Goal: Book appointment/travel/reservation

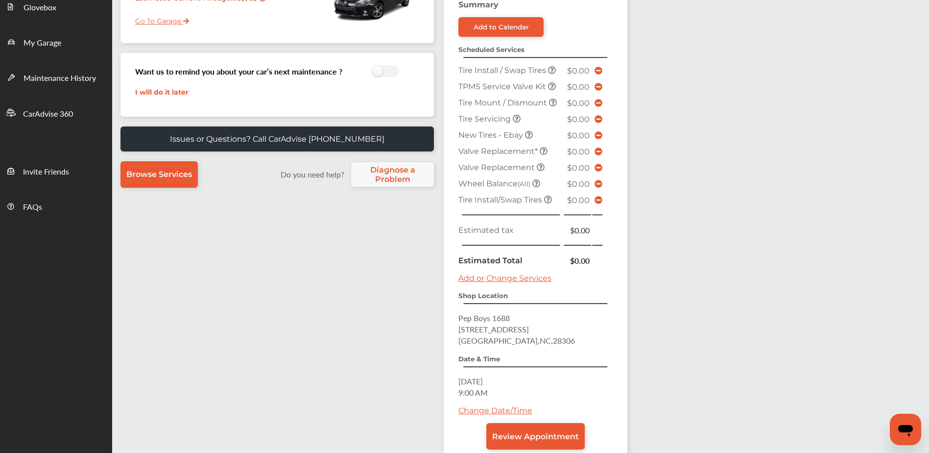
scroll to position [245, 0]
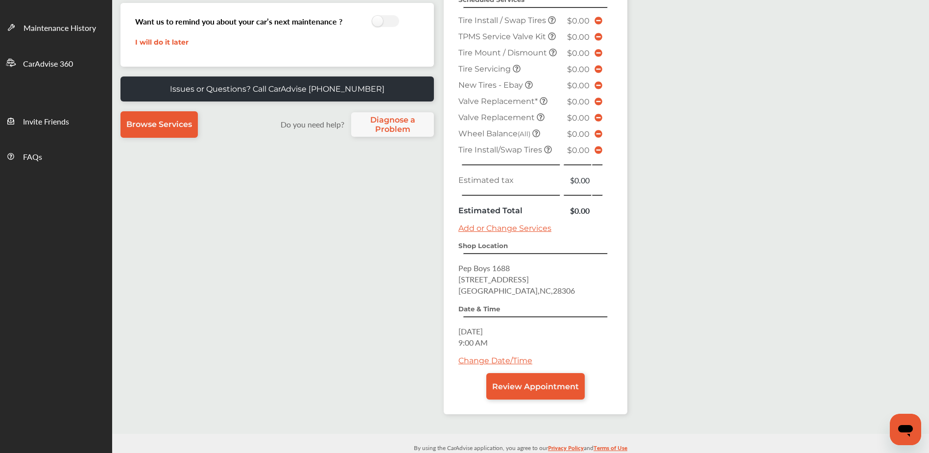
click at [495, 363] on link "Change Date/Time" at bounding box center [496, 360] width 74 height 9
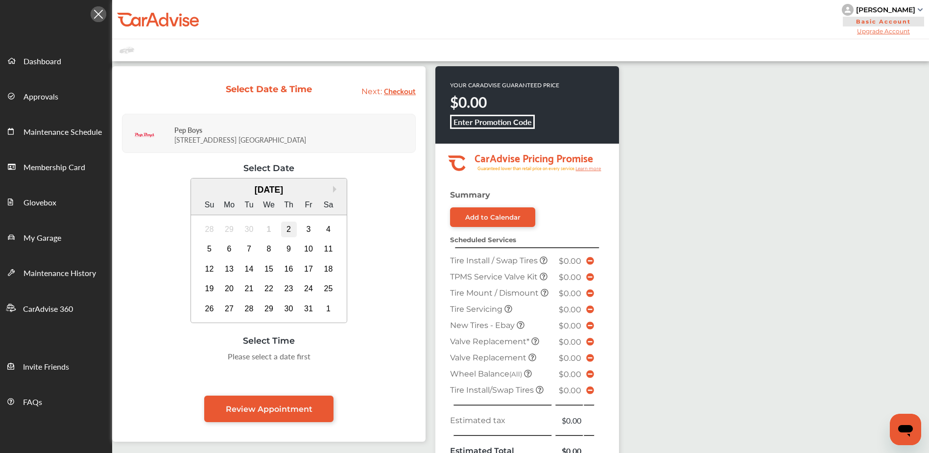
click at [289, 228] on div "2" at bounding box center [289, 229] width 16 height 16
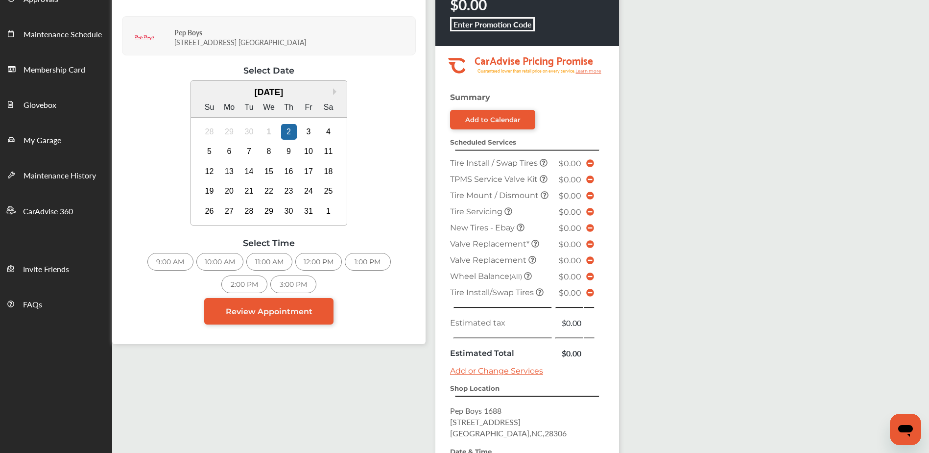
scroll to position [98, 0]
click at [159, 259] on div "9:00 AM" at bounding box center [170, 261] width 46 height 18
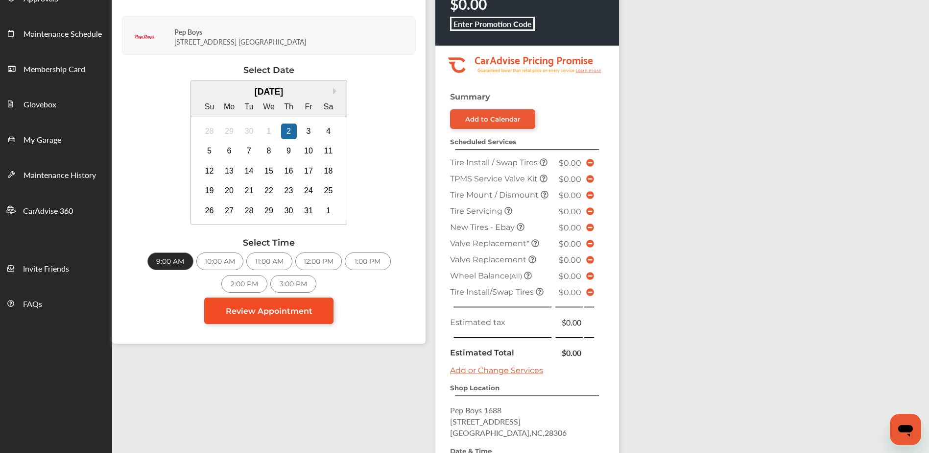
click at [268, 313] on span "Review Appointment" at bounding box center [269, 310] width 87 height 9
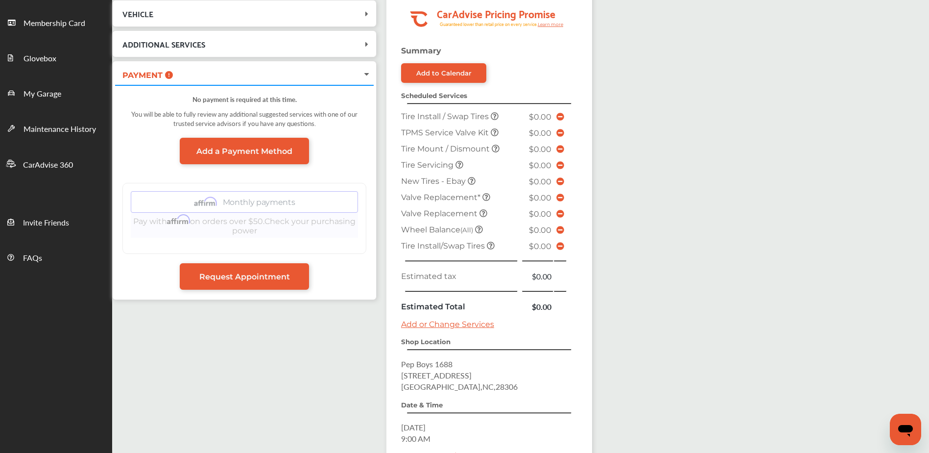
scroll to position [147, 0]
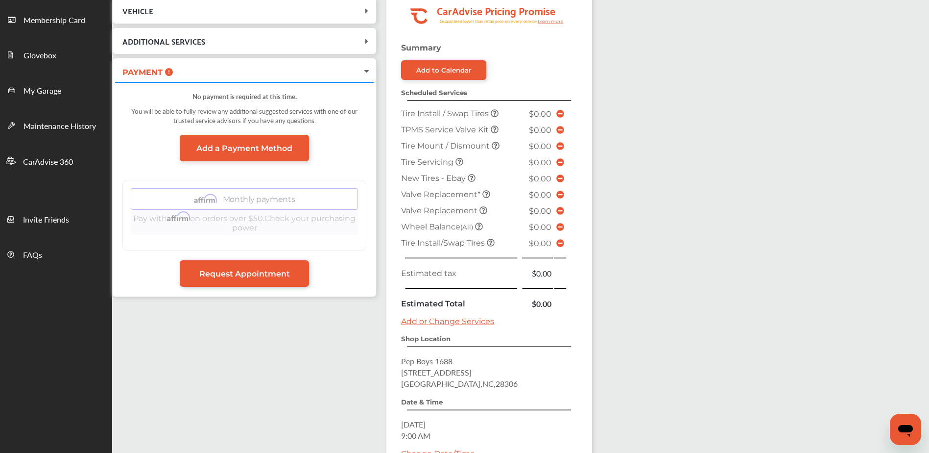
click at [449, 321] on link "Add or Change Services" at bounding box center [447, 320] width 93 height 9
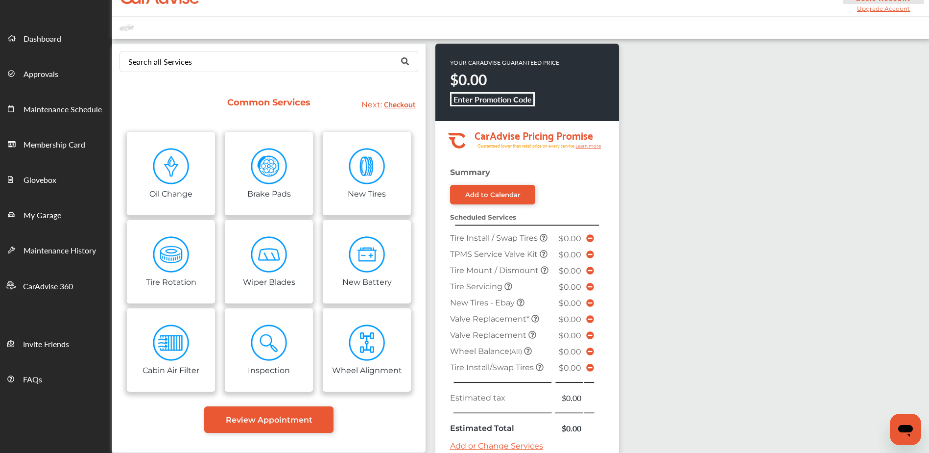
scroll to position [49, 0]
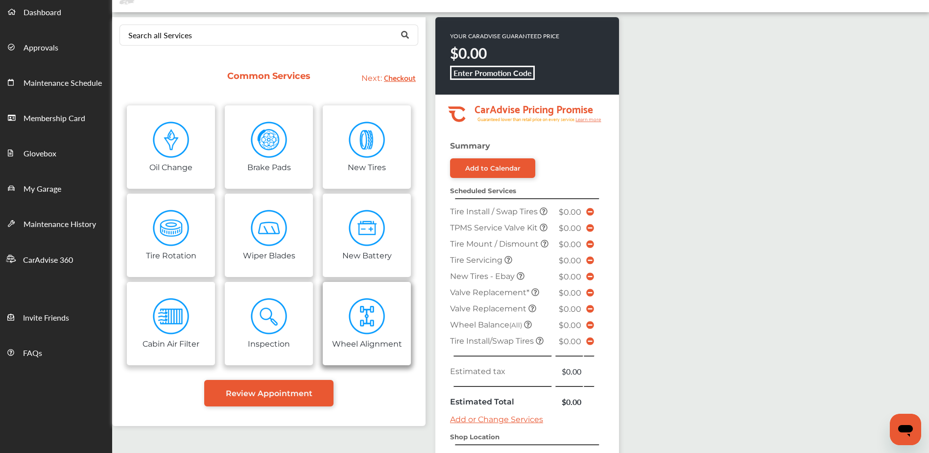
click at [371, 304] on img at bounding box center [367, 316] width 37 height 37
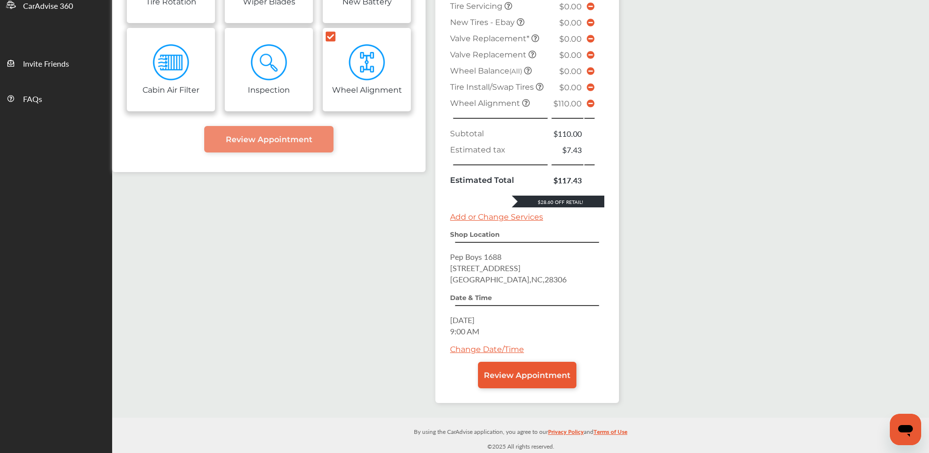
scroll to position [325, 0]
click at [556, 383] on link "Review Appointment" at bounding box center [527, 375] width 98 height 26
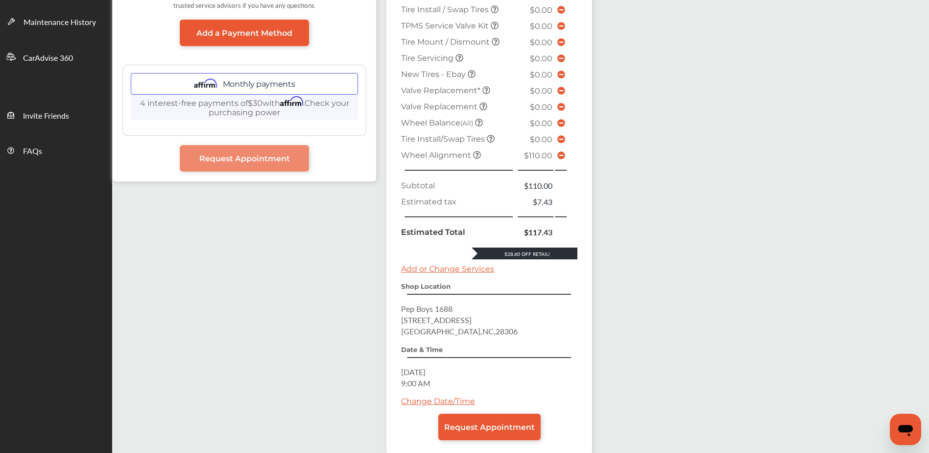
scroll to position [303, 0]
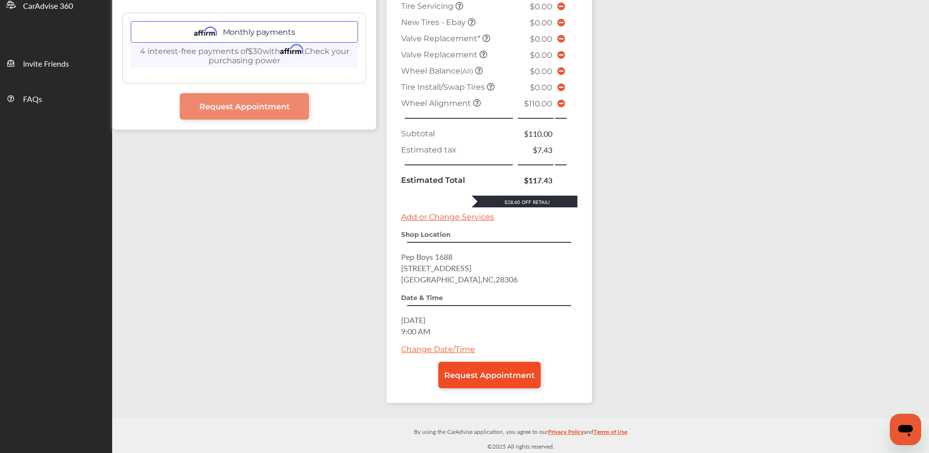
click at [510, 376] on span "Request Appointment" at bounding box center [489, 374] width 91 height 9
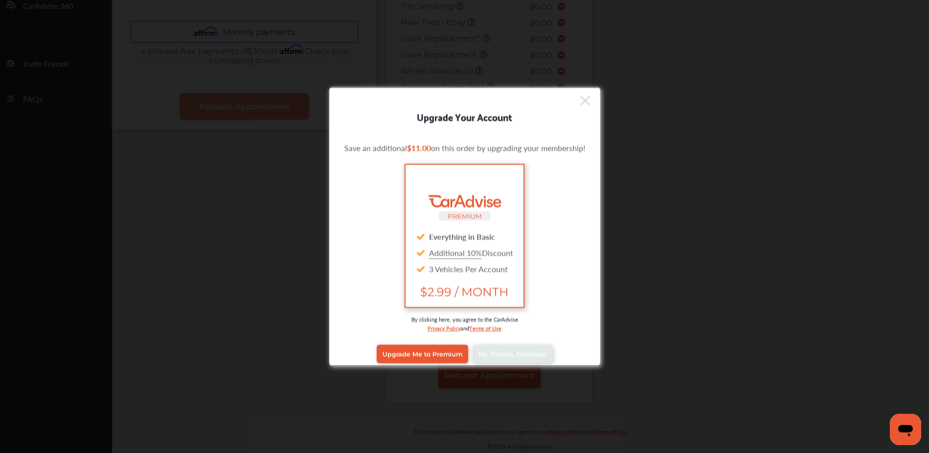
scroll to position [8, 0]
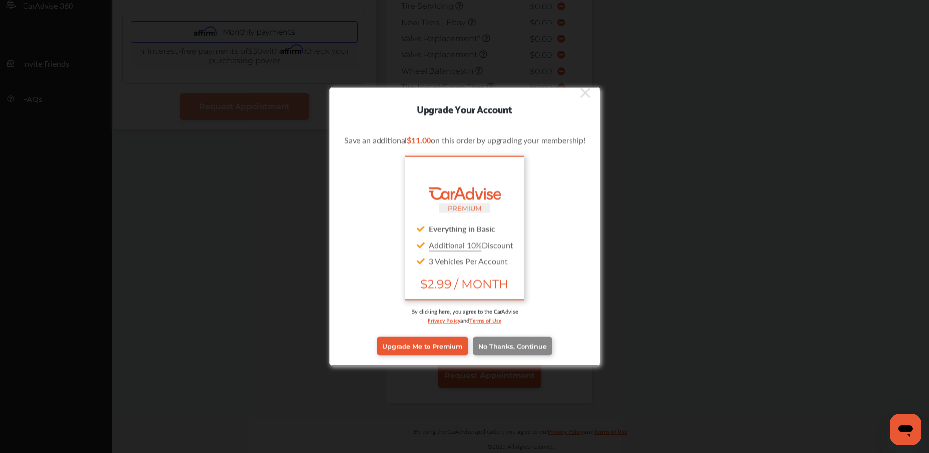
click at [536, 350] on link "No Thanks, Continue" at bounding box center [513, 345] width 80 height 19
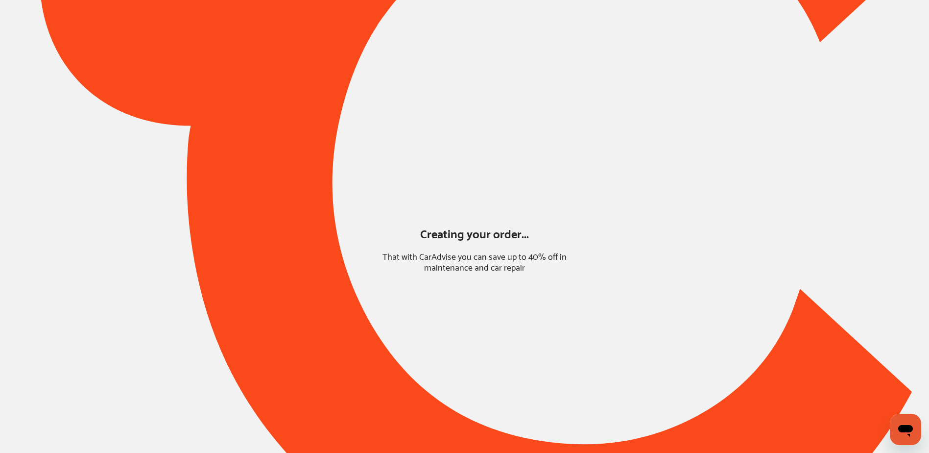
scroll to position [0, 0]
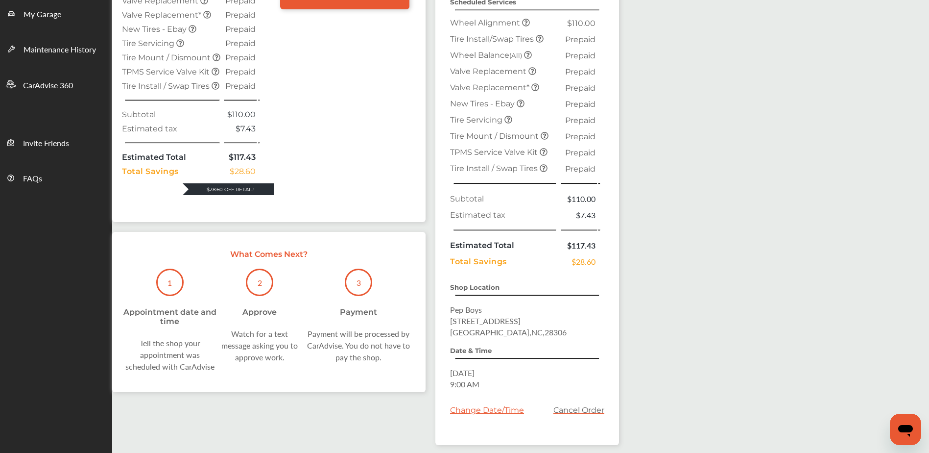
scroll to position [245, 0]
